Goal: Transaction & Acquisition: Download file/media

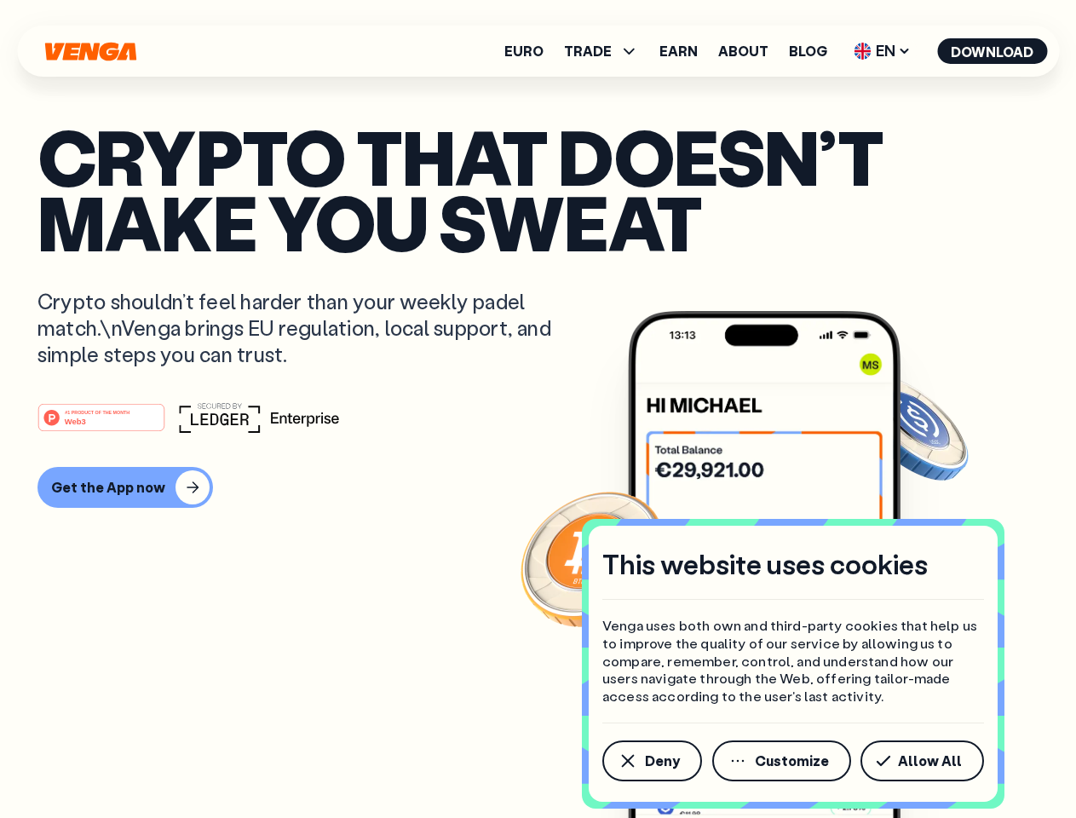
click at [538, 409] on div "#1 PRODUCT OF THE MONTH Web3" at bounding box center [538, 417] width 1001 height 31
click at [651, 761] on span "Deny" at bounding box center [662, 761] width 35 height 14
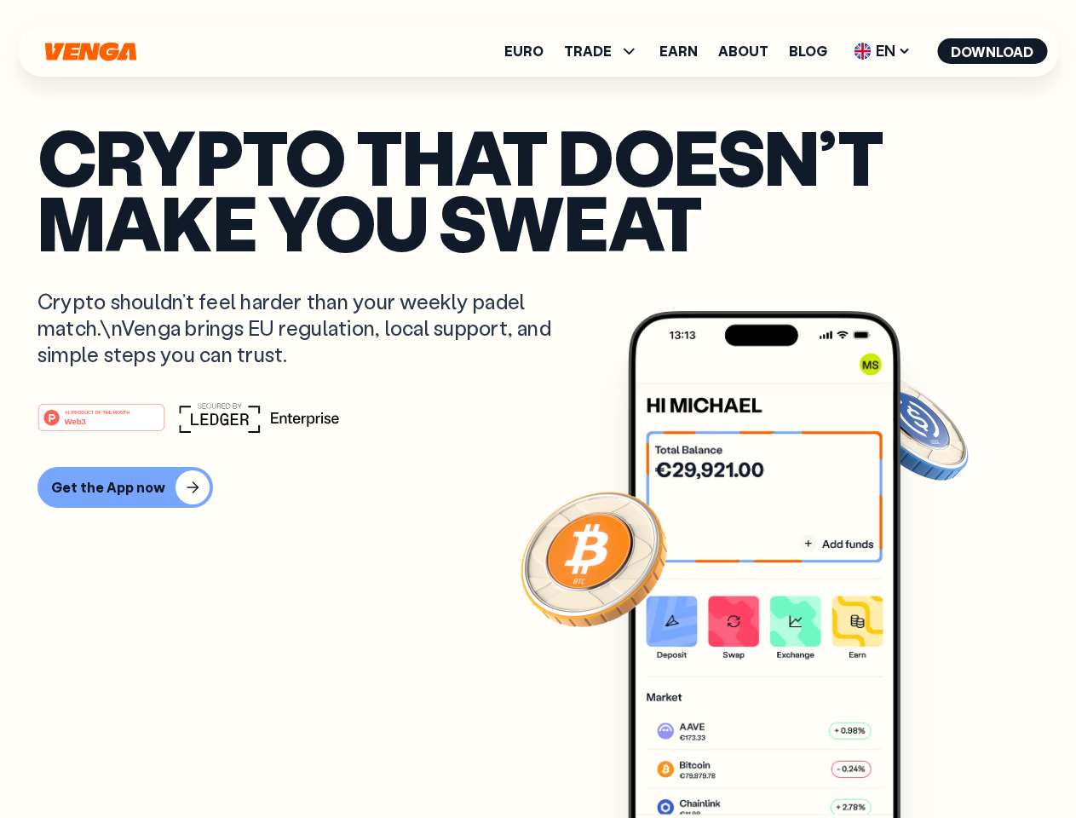
click at [783, 761] on img at bounding box center [764, 596] width 273 height 571
click at [926, 761] on article "Crypto that doesn’t make you sweat Crypto shouldn’t feel harder than your weekl…" at bounding box center [538, 443] width 1001 height 639
click at [607, 51] on span "TRADE" at bounding box center [588, 51] width 48 height 14
click at [883, 51] on span "EN" at bounding box center [882, 51] width 69 height 27
click at [993, 51] on button "Download" at bounding box center [993, 51] width 110 height 26
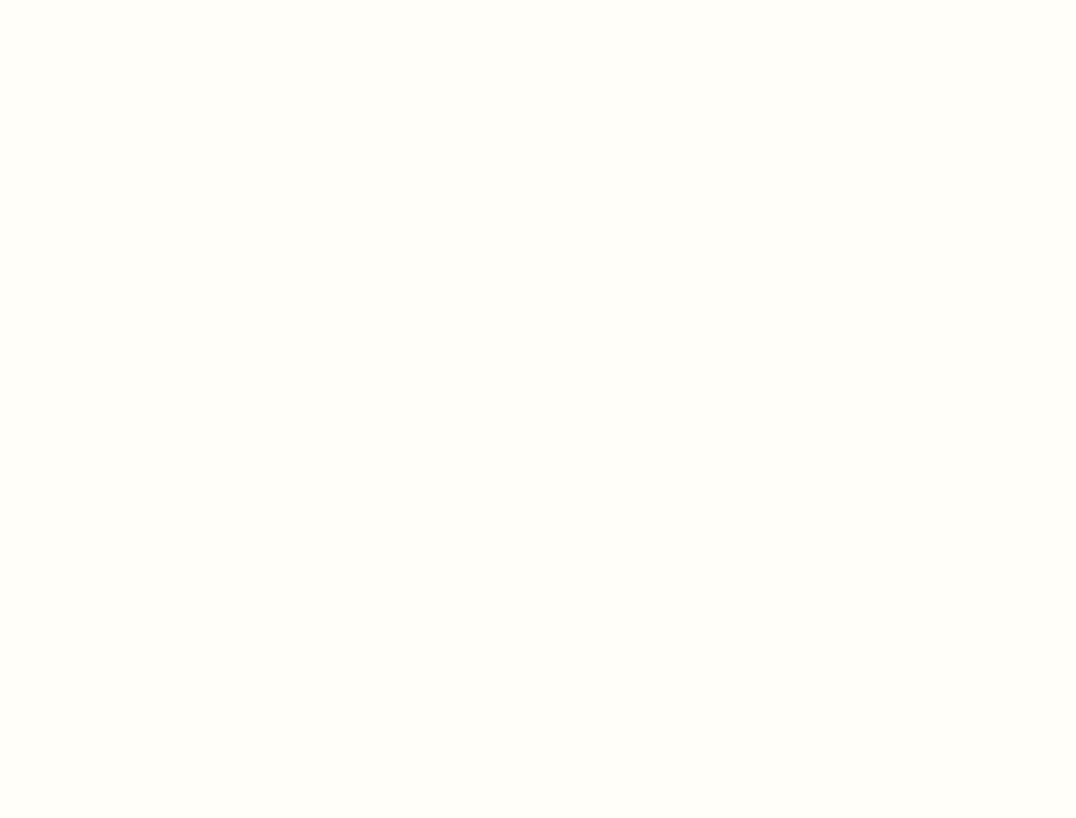
click at [538, 0] on html "This website uses cookies Venga uses both own and third-party cookies that help…" at bounding box center [538, 0] width 1076 height 0
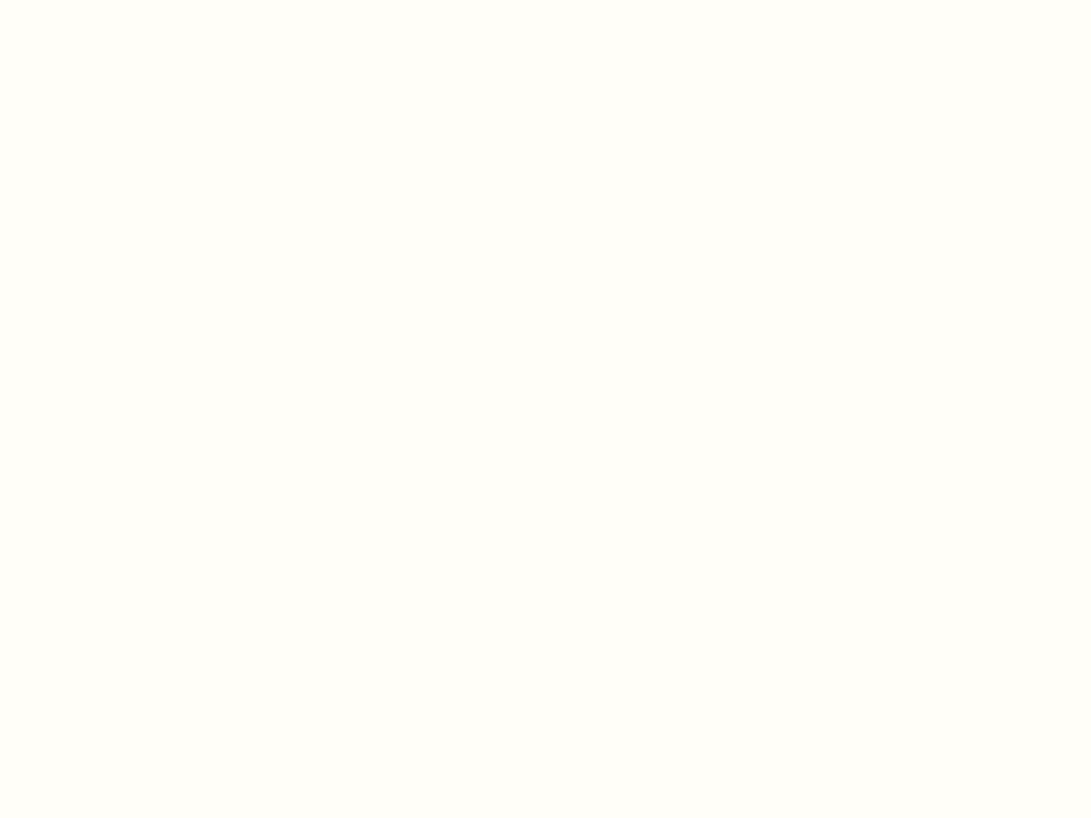
click at [123, 0] on html "This website uses cookies Venga uses both own and third-party cookies that help…" at bounding box center [545, 0] width 1091 height 0
click at [104, 0] on html "This website uses cookies Venga uses both own and third-party cookies that help…" at bounding box center [545, 0] width 1091 height 0
